Goal: Transaction & Acquisition: Purchase product/service

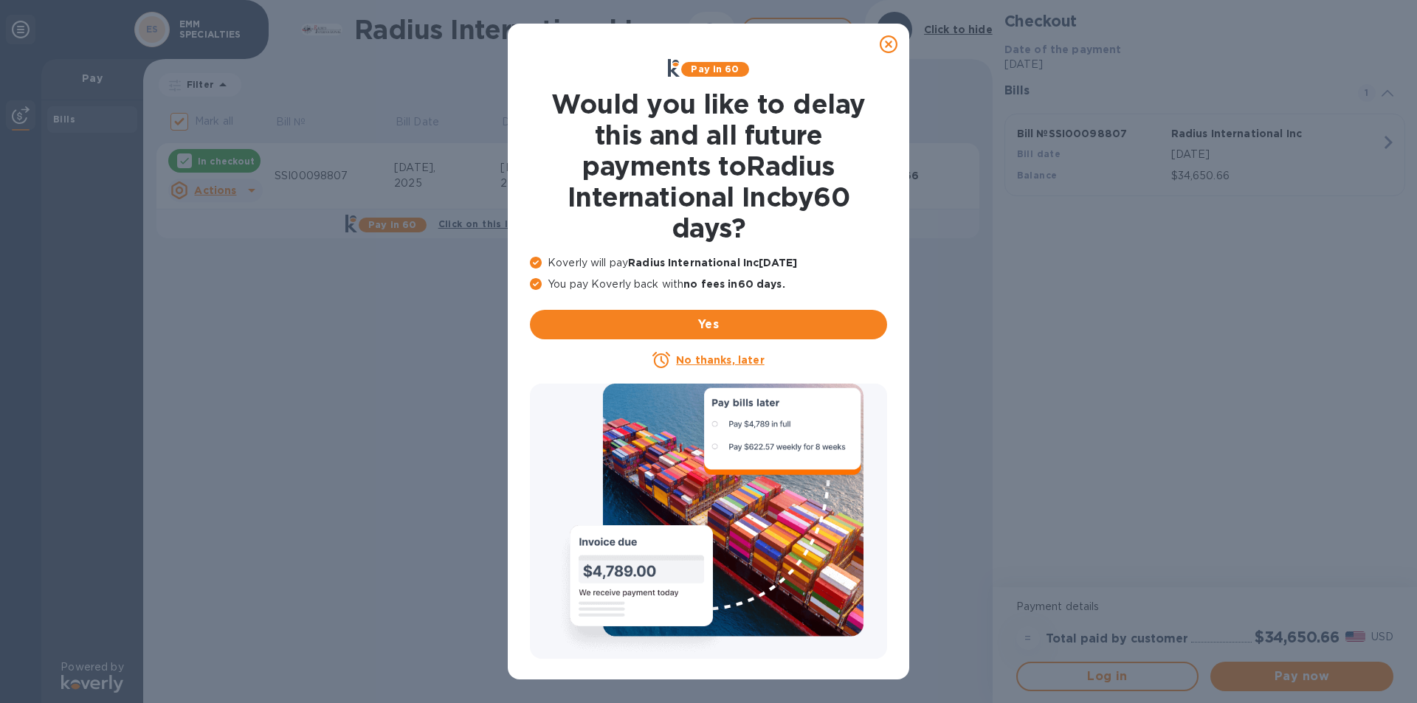
click at [715, 364] on u "No thanks, later" at bounding box center [720, 360] width 88 height 12
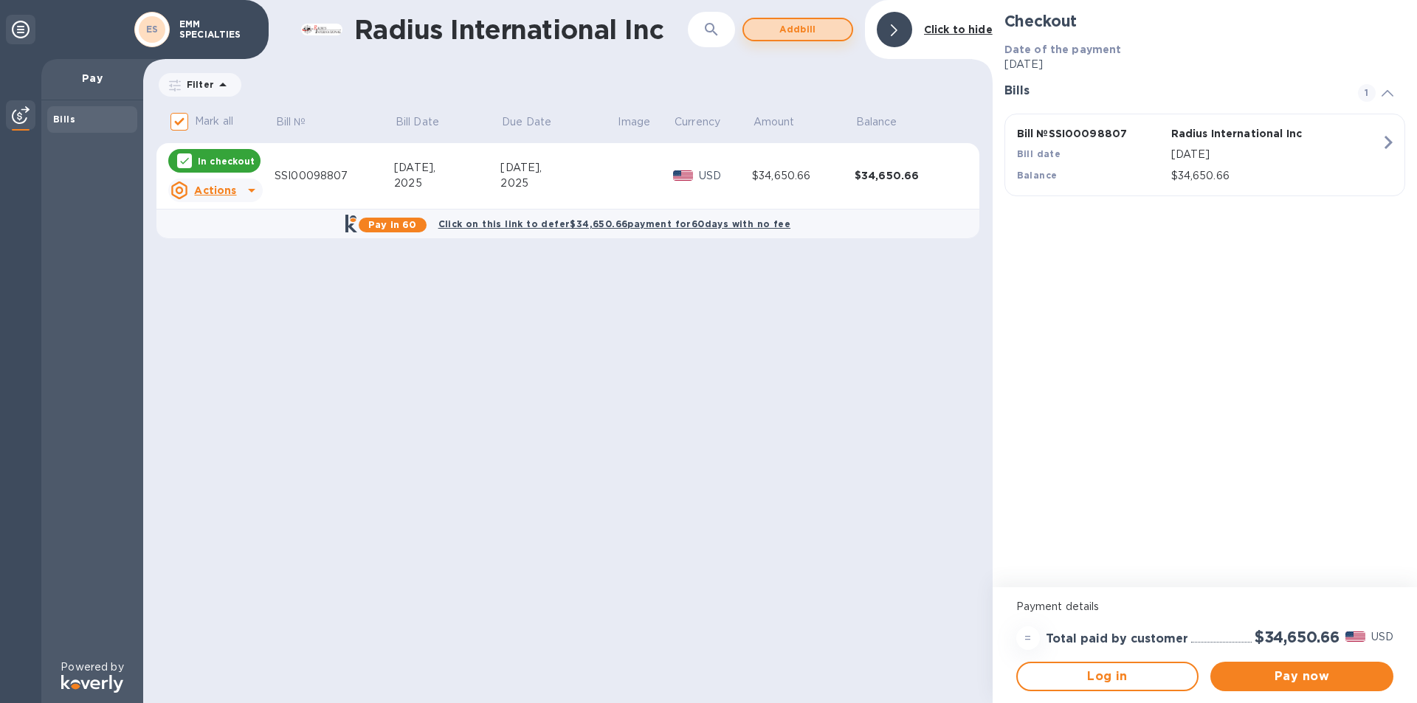
click at [775, 29] on span "Add bill" at bounding box center [797, 30] width 84 height 18
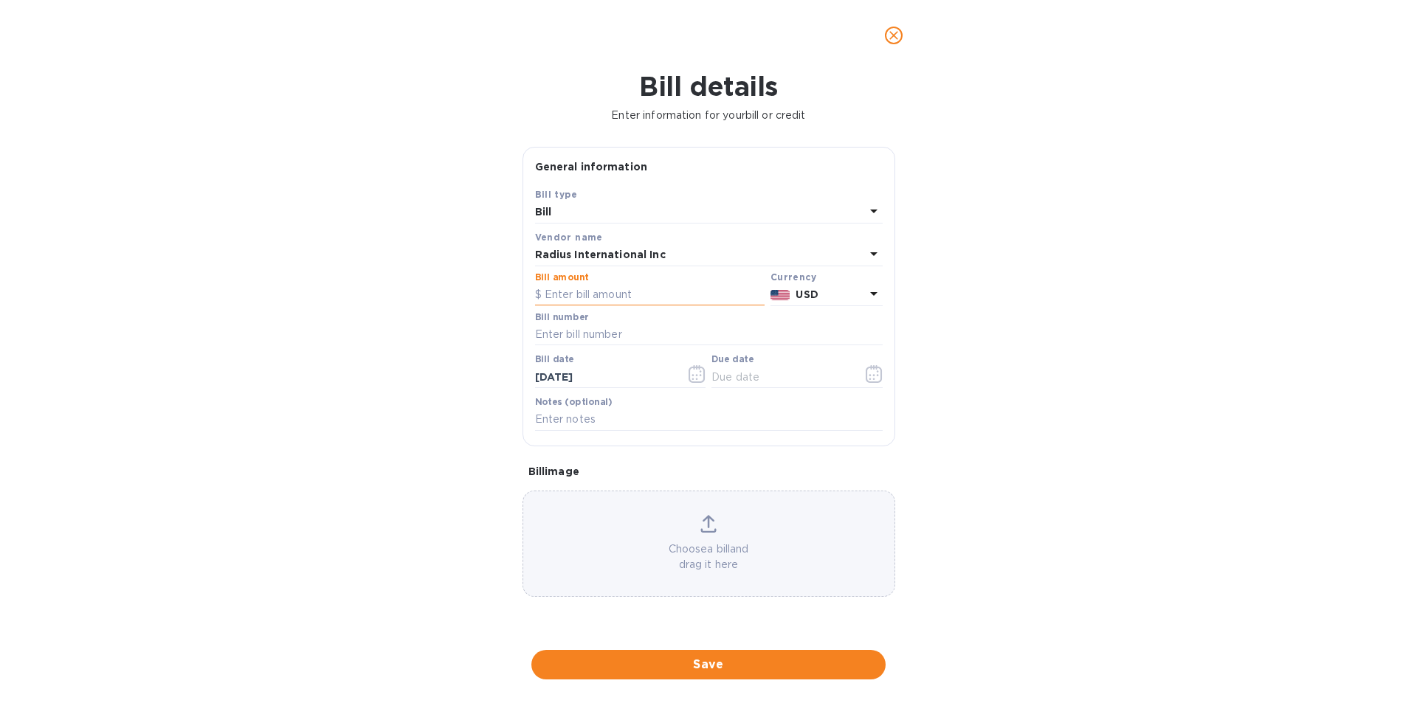
click at [576, 292] on input "text" at bounding box center [649, 295] width 229 height 22
type input "7,696.46"
click at [619, 334] on input "text" at bounding box center [709, 335] width 348 height 22
type input "SSI00097876A"
click at [874, 371] on icon "button" at bounding box center [873, 374] width 17 height 18
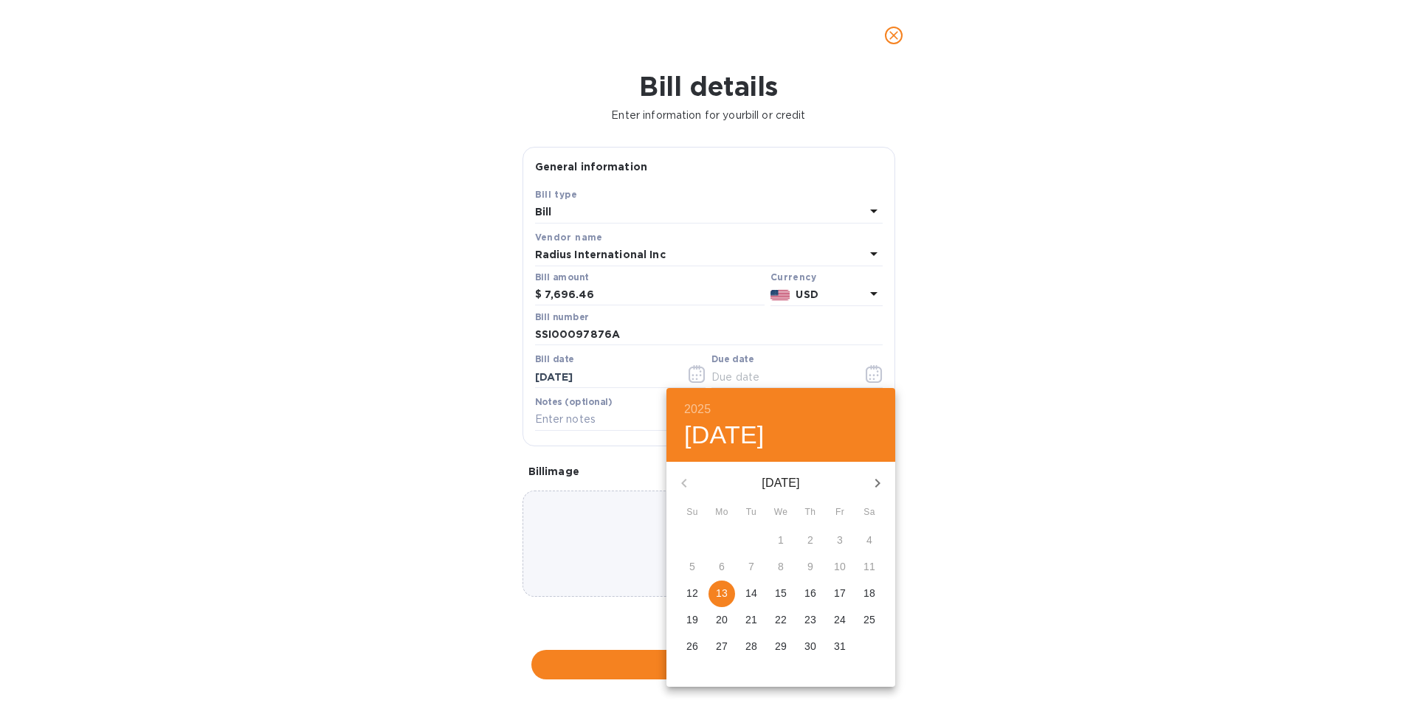
click at [804, 646] on p "30" at bounding box center [810, 646] width 12 height 15
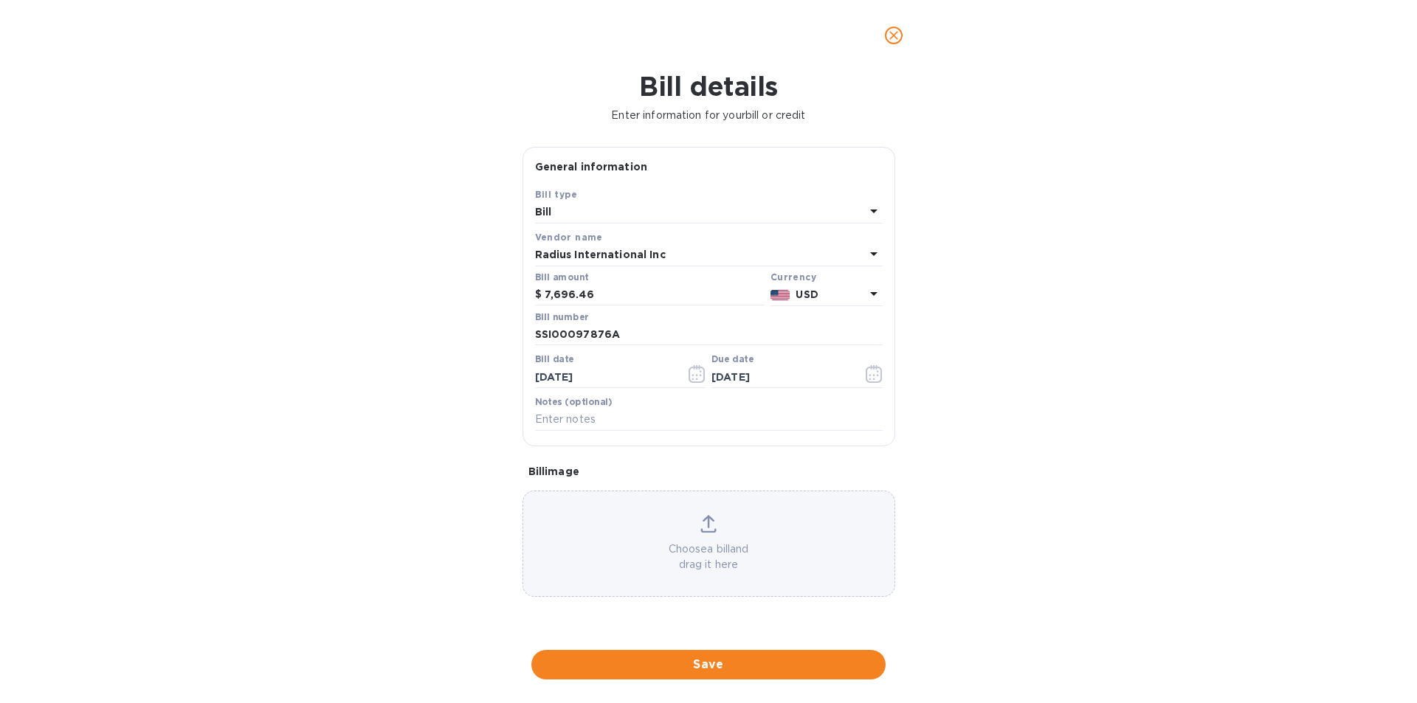
type input "[DATE]"
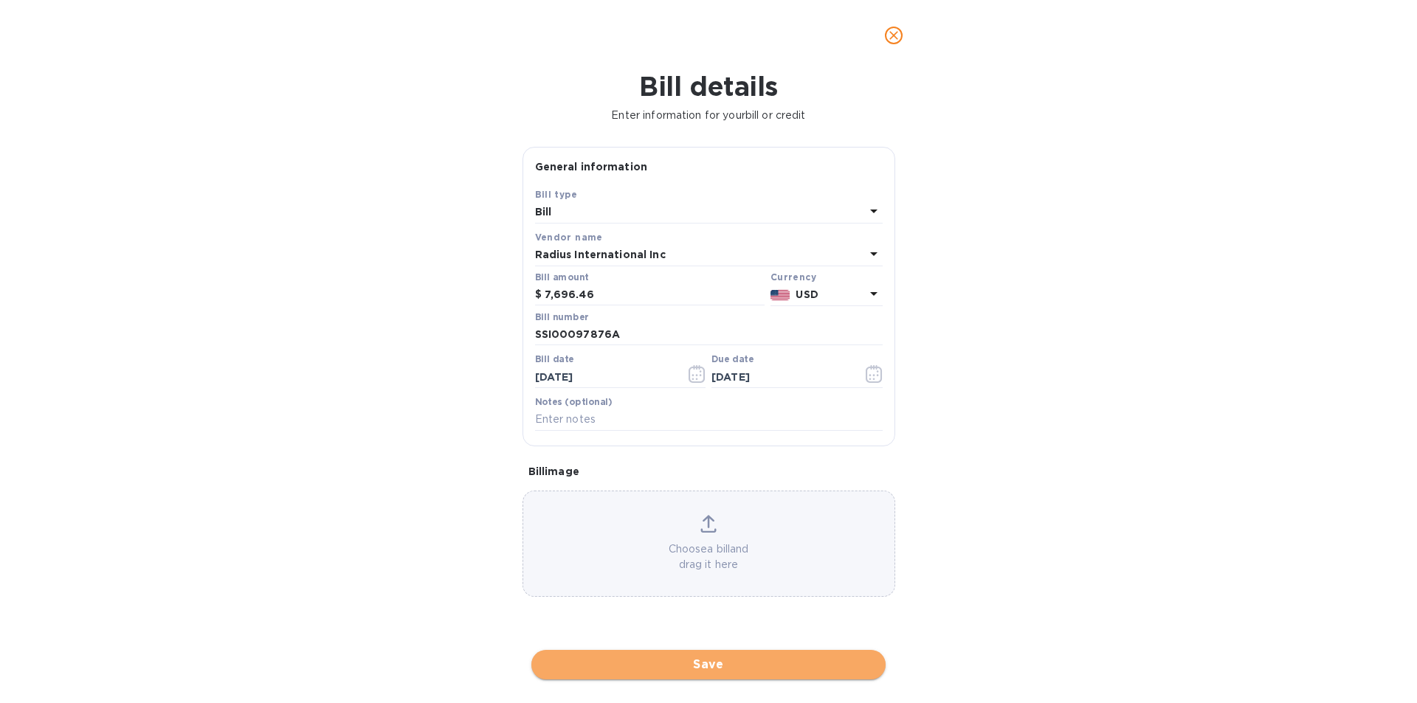
click at [688, 663] on span "Save" at bounding box center [708, 665] width 331 height 18
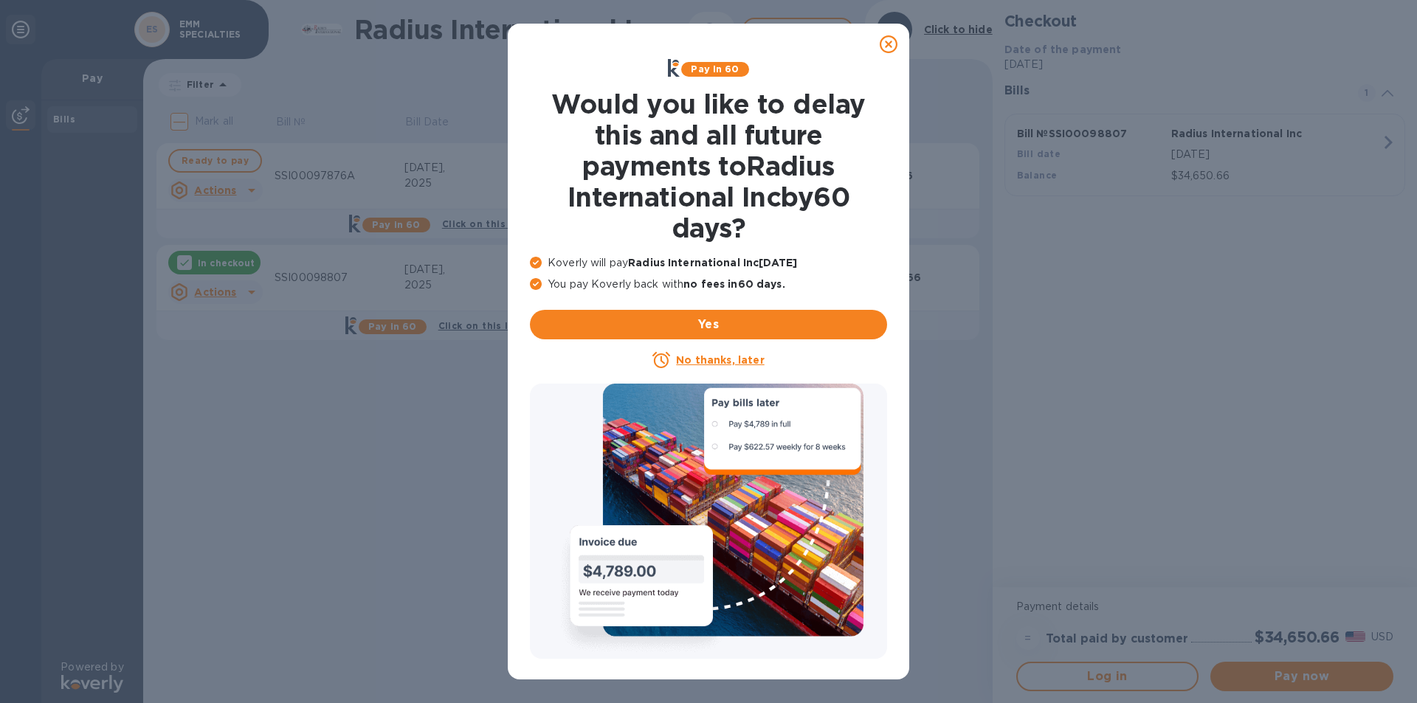
click at [741, 359] on u "No thanks, later" at bounding box center [720, 360] width 88 height 12
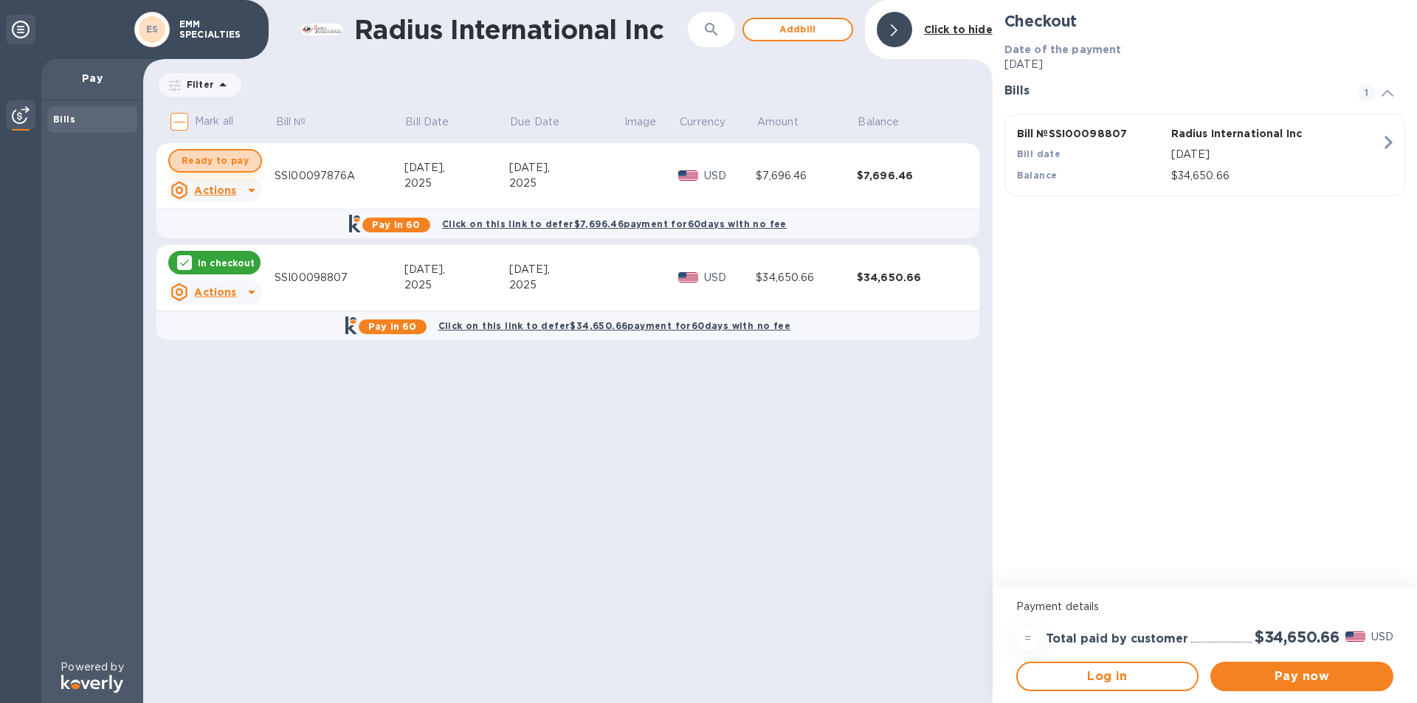
click at [214, 163] on span "Ready to pay" at bounding box center [214, 161] width 67 height 18
checkbox input "true"
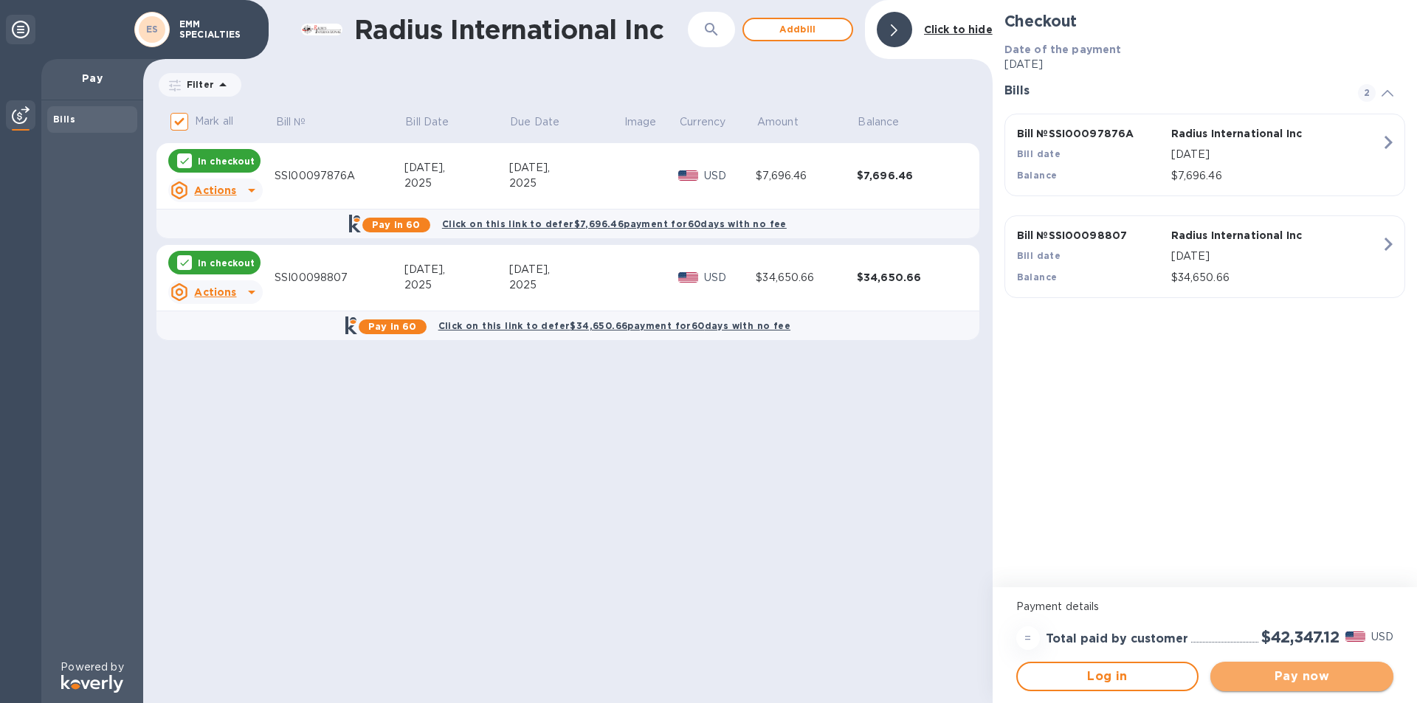
click at [1267, 677] on span "Pay now" at bounding box center [1301, 677] width 159 height 18
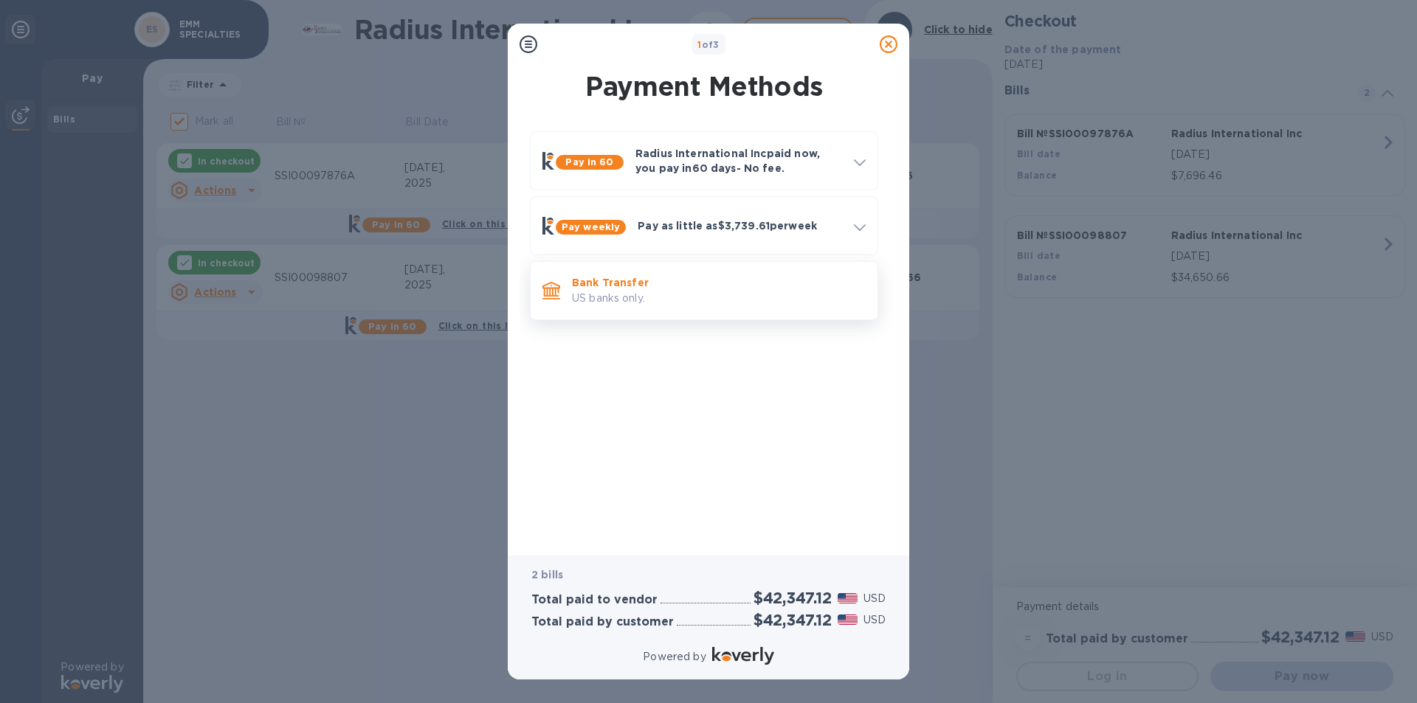
click at [601, 288] on p "Bank Transfer" at bounding box center [719, 282] width 294 height 15
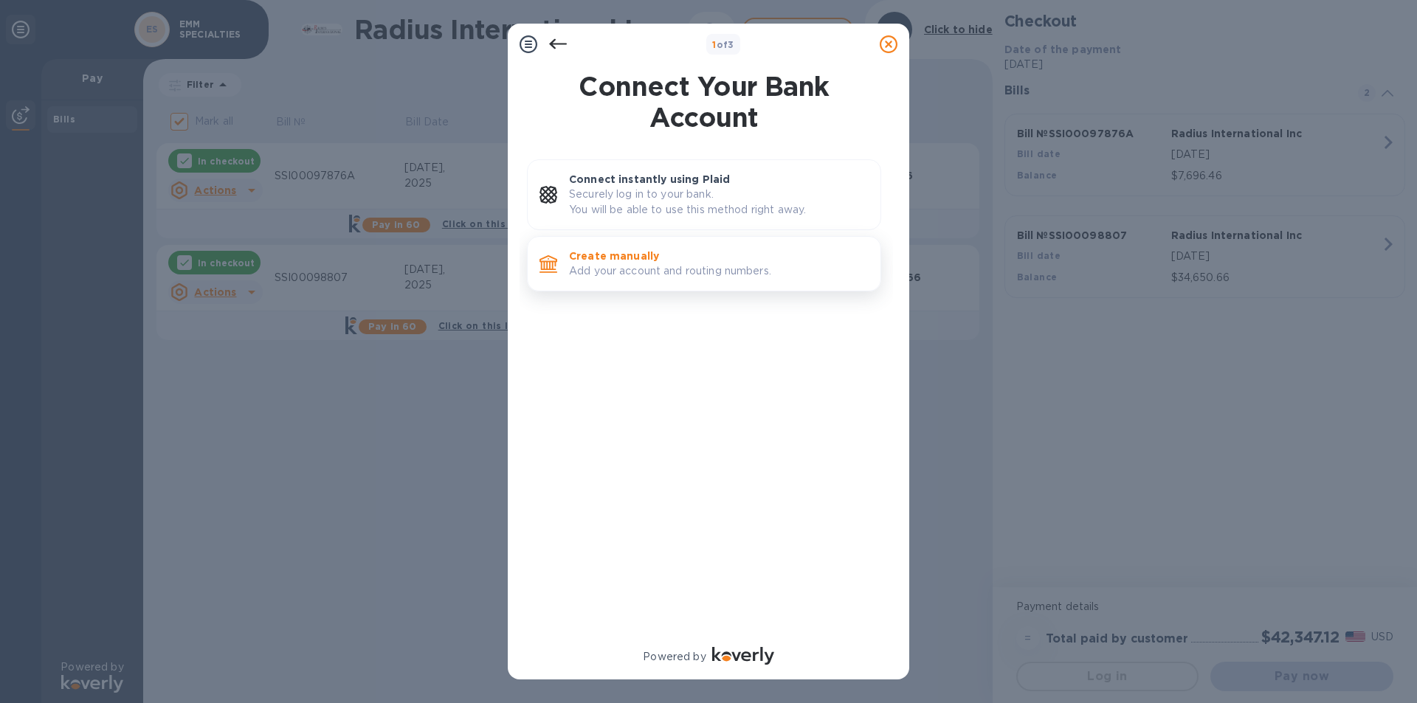
click at [649, 264] on p "Add your account and routing numbers." at bounding box center [719, 270] width 300 height 15
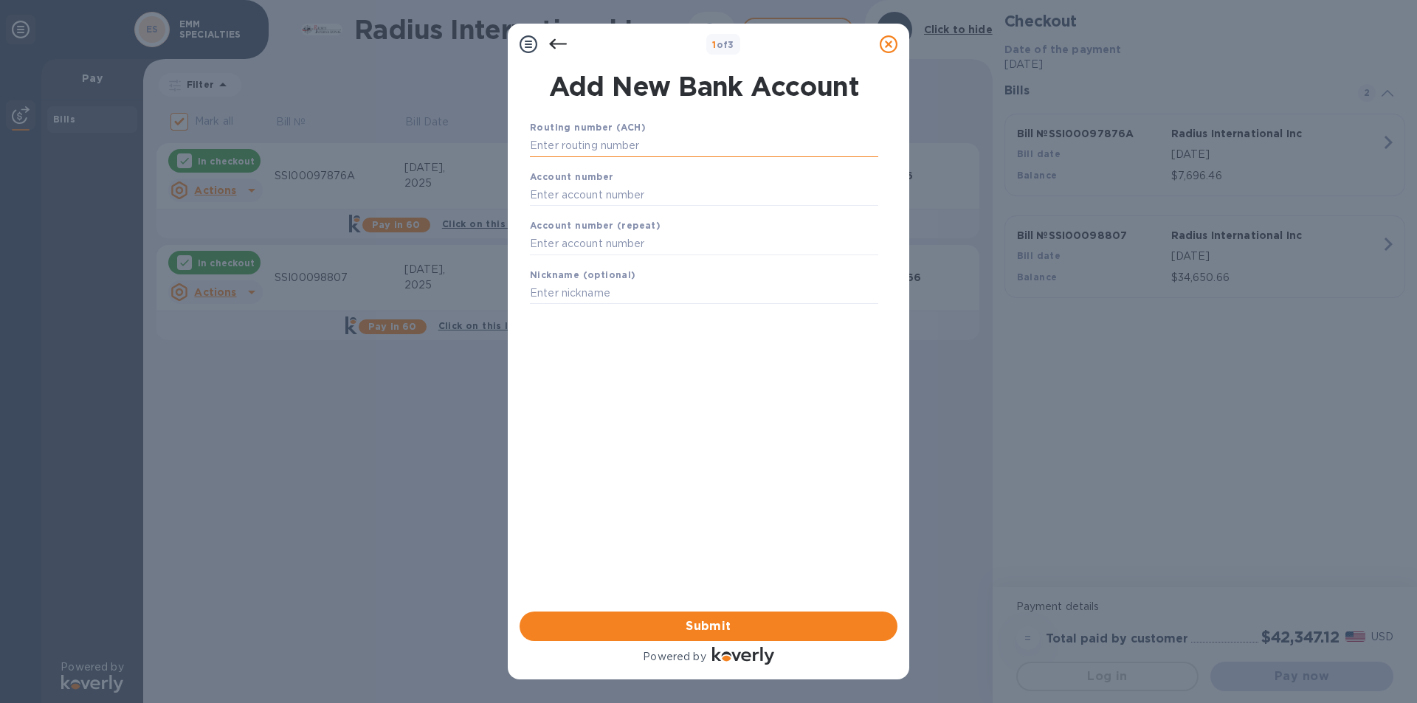
click at [635, 145] on input "text" at bounding box center [704, 146] width 348 height 22
type input "011000138"
click at [606, 212] on input "text" at bounding box center [704, 213] width 348 height 22
type input "466001383234"
click at [601, 259] on input "text" at bounding box center [704, 263] width 348 height 22
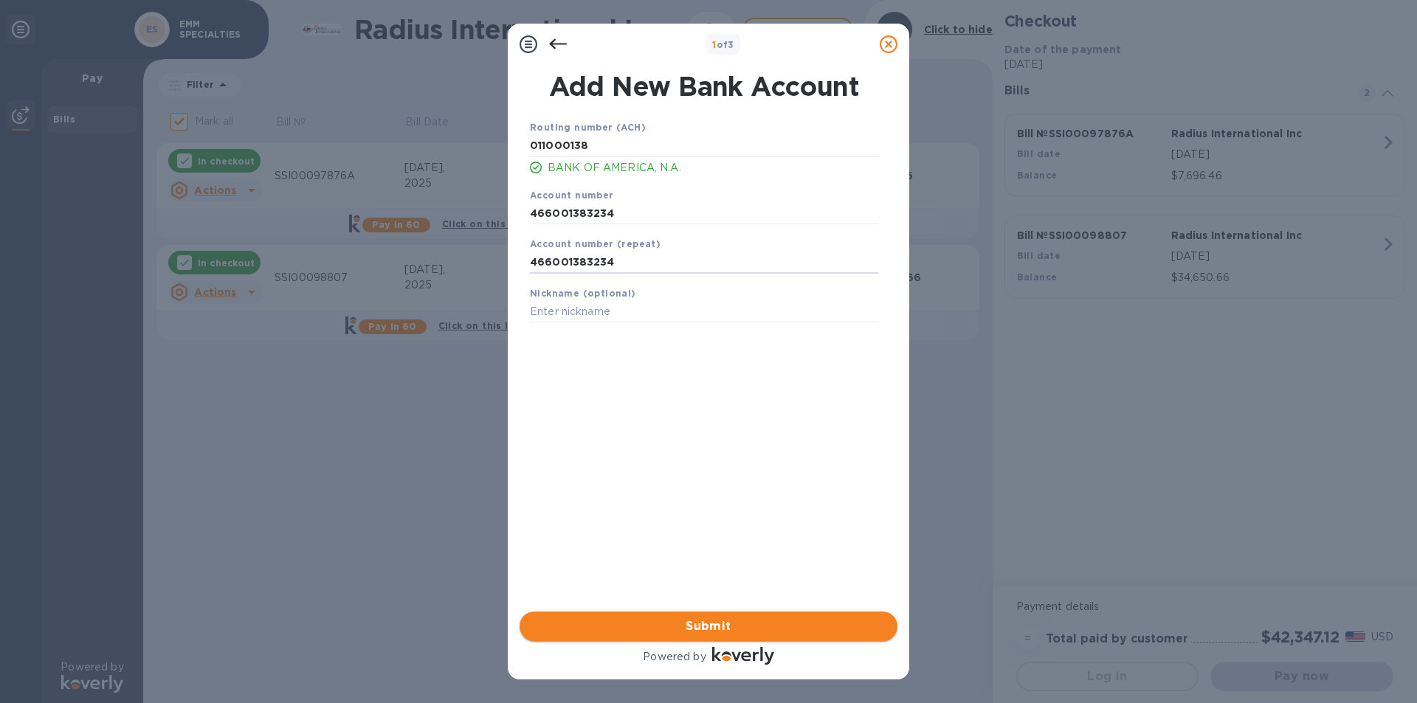
type input "466001383234"
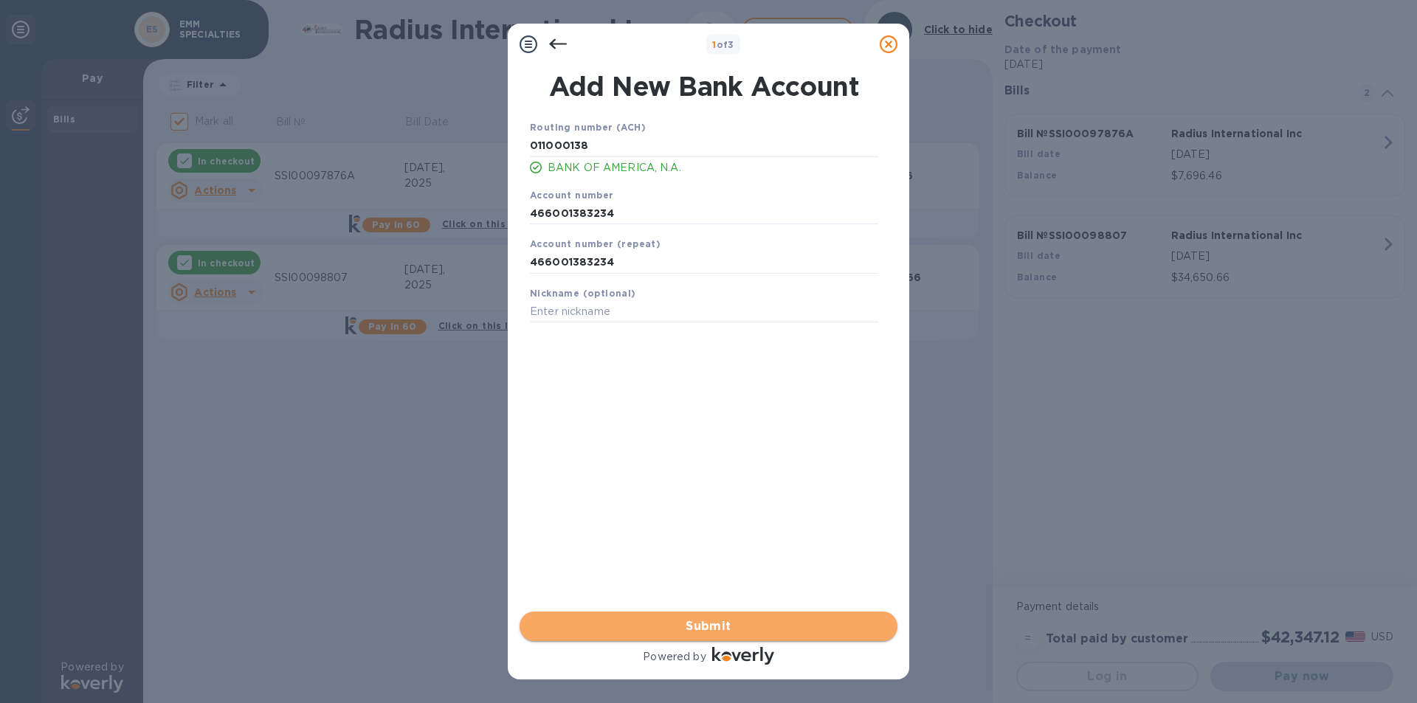
click at [677, 622] on span "Submit" at bounding box center [708, 627] width 354 height 18
